Goal: Task Accomplishment & Management: Use online tool/utility

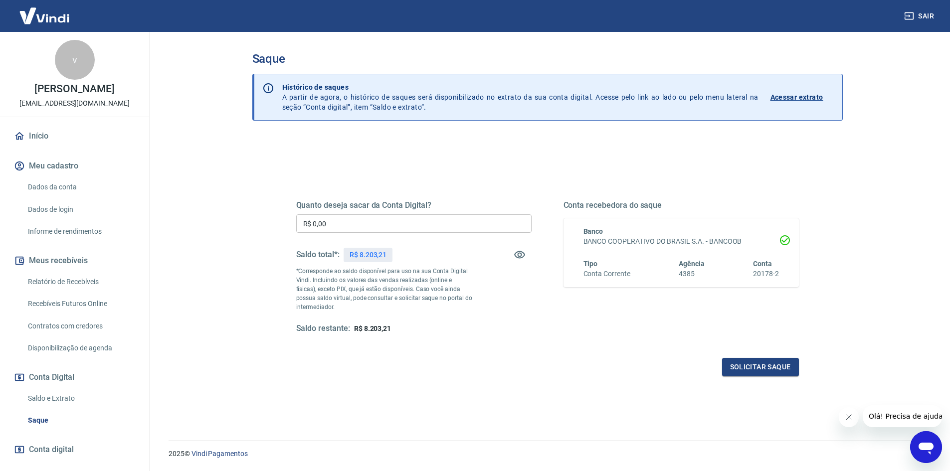
click at [384, 231] on input "R$ 0,00" at bounding box center [413, 223] width 235 height 18
type input "R$ 8.203,21"
click at [767, 363] on button "Solicitar saque" at bounding box center [760, 367] width 77 height 18
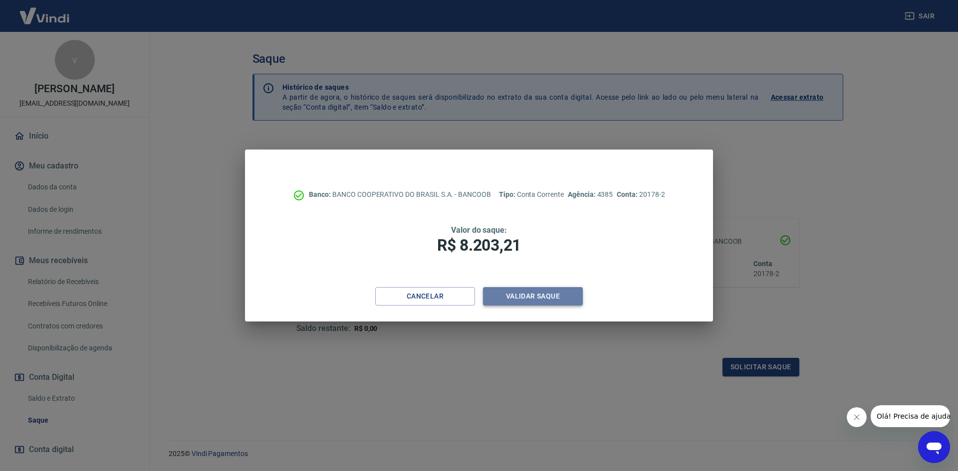
click at [539, 297] on button "Validar saque" at bounding box center [533, 296] width 100 height 18
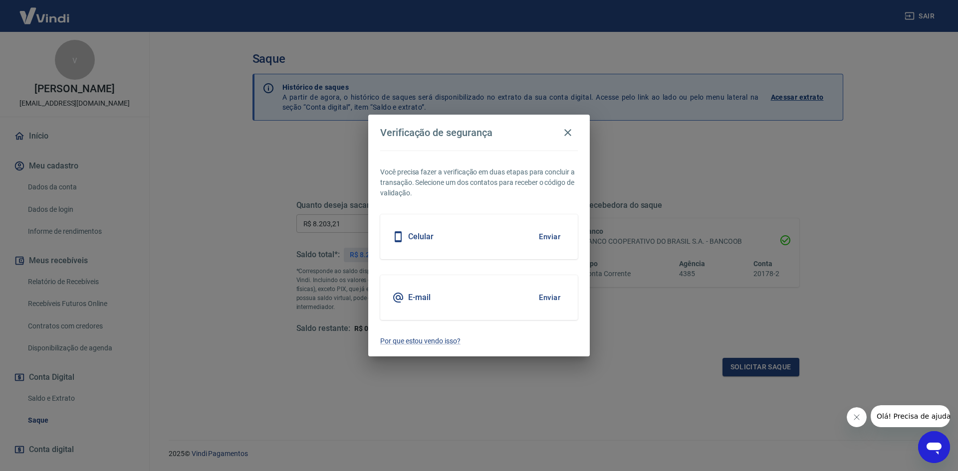
click at [556, 296] on button "Enviar" at bounding box center [549, 297] width 32 height 21
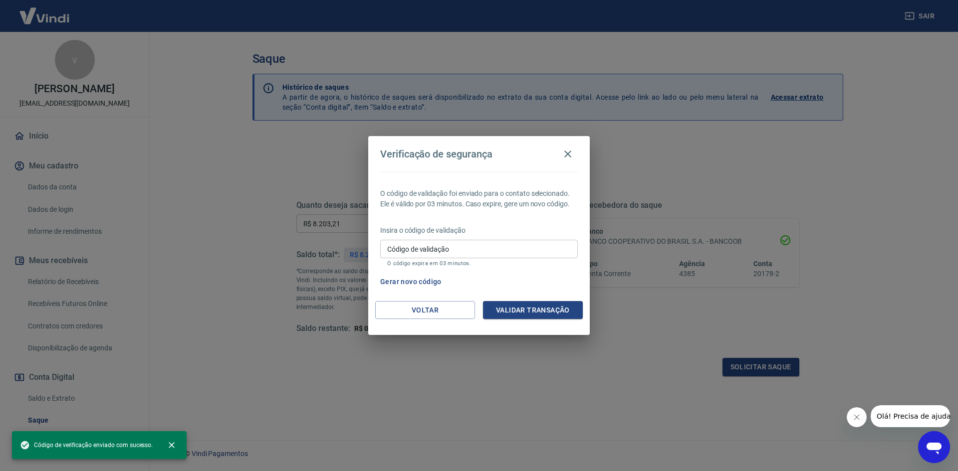
click at [479, 256] on input "Código de validação" at bounding box center [479, 249] width 198 height 18
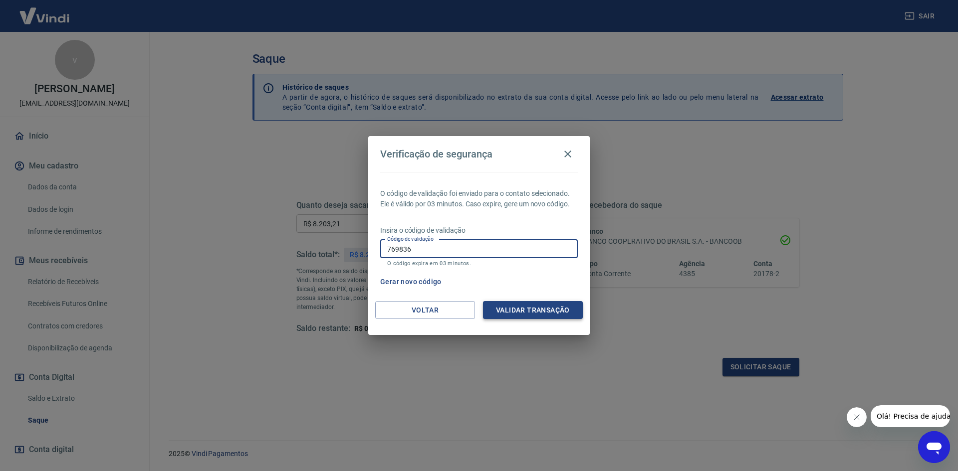
type input "769836"
click at [518, 304] on button "Validar transação" at bounding box center [533, 310] width 100 height 18
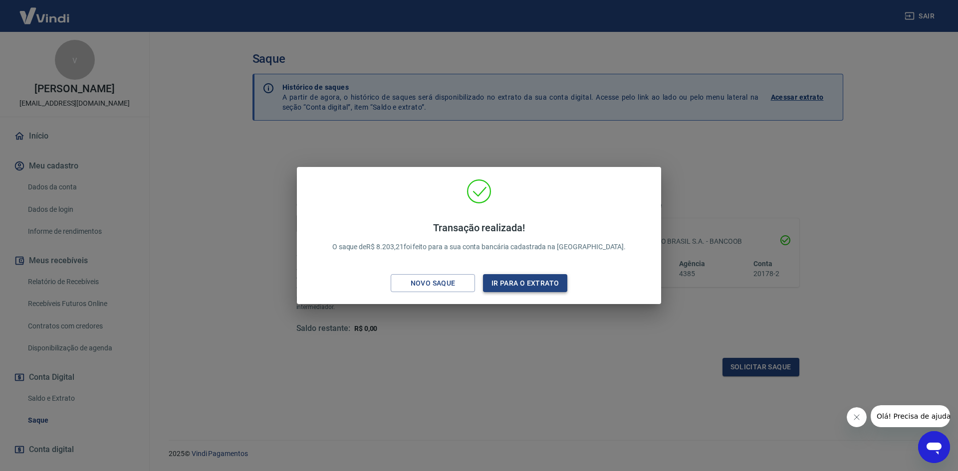
click at [546, 289] on button "Ir para o extrato" at bounding box center [525, 283] width 84 height 18
